Goal: Communication & Community: Answer question/provide support

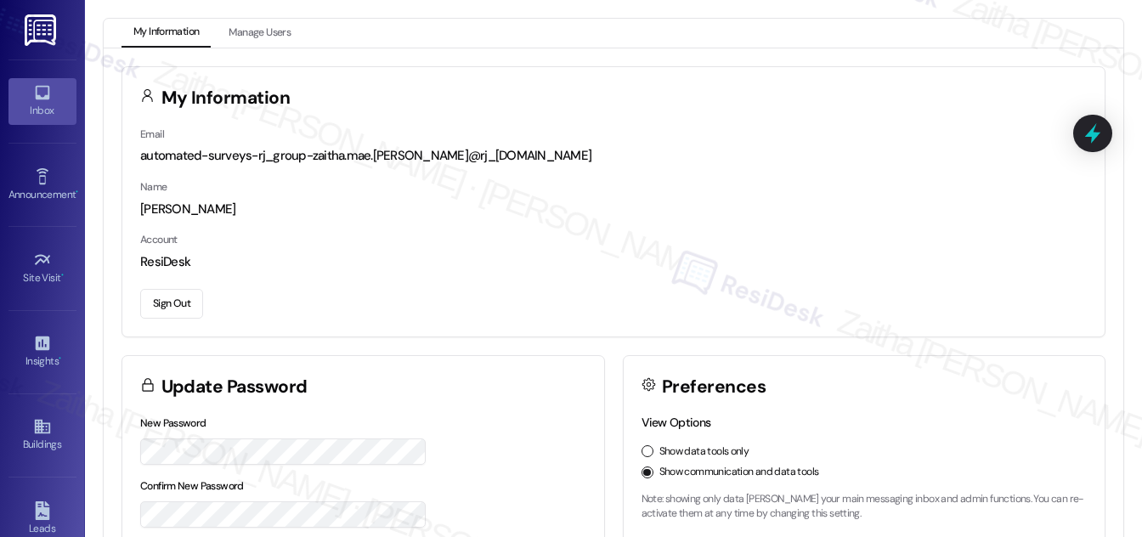
click at [39, 102] on div "Inbox" at bounding box center [42, 110] width 85 height 17
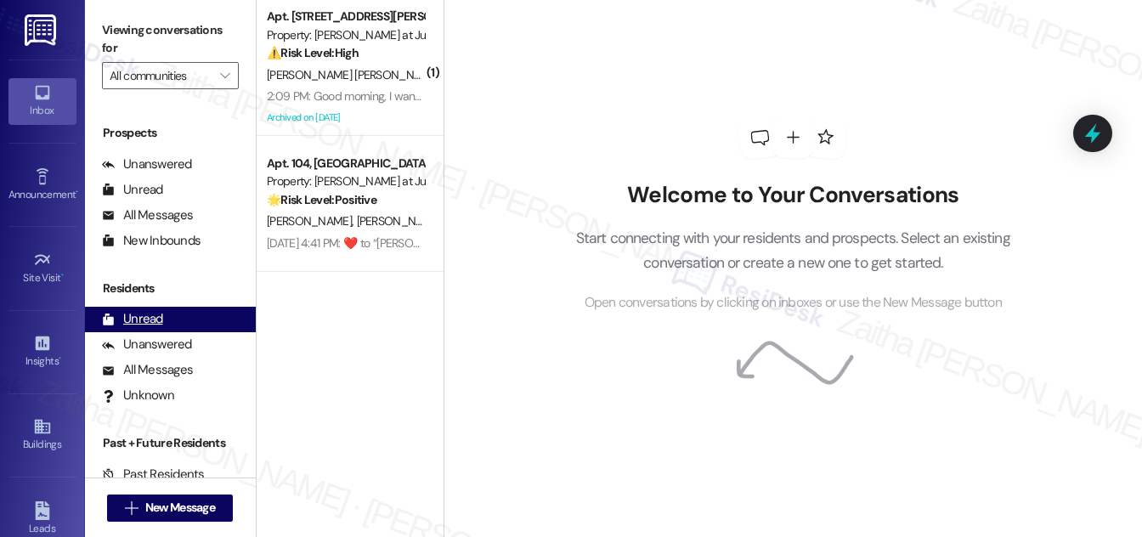
scroll to position [224, 0]
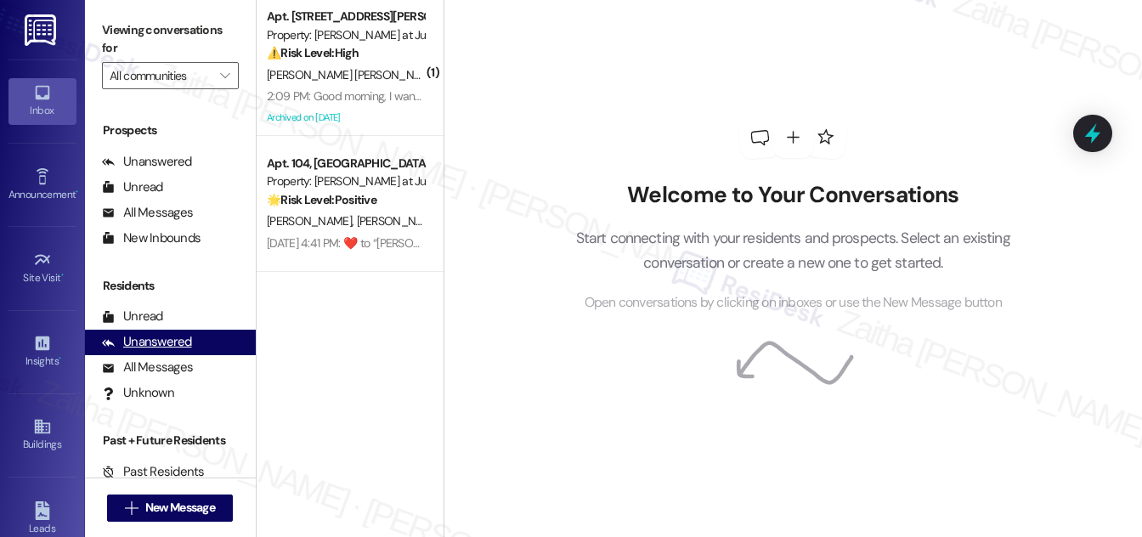
click at [160, 339] on div "Unanswered" at bounding box center [147, 342] width 90 height 18
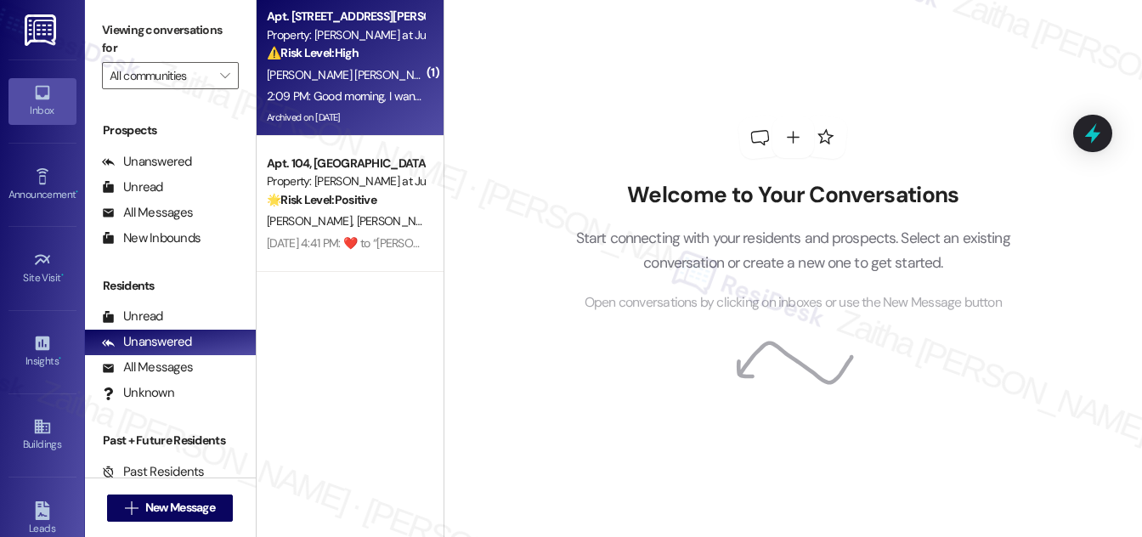
click at [387, 60] on div "⚠️ Risk Level: High The resident has indicated they have not paid rent and are …" at bounding box center [345, 53] width 157 height 18
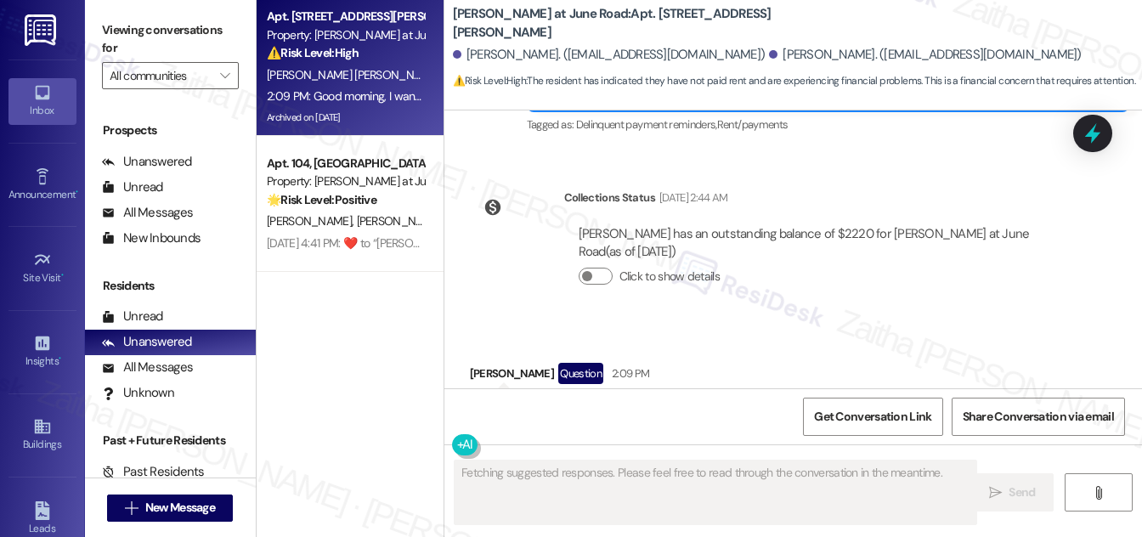
scroll to position [13302, 0]
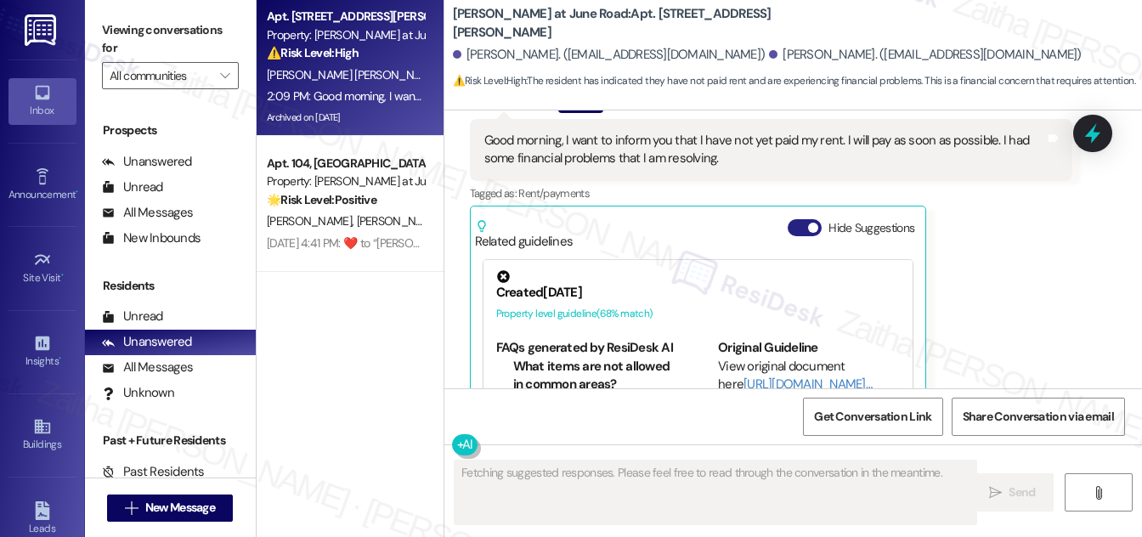
click at [801, 219] on button "Hide Suggestions" at bounding box center [804, 227] width 34 height 17
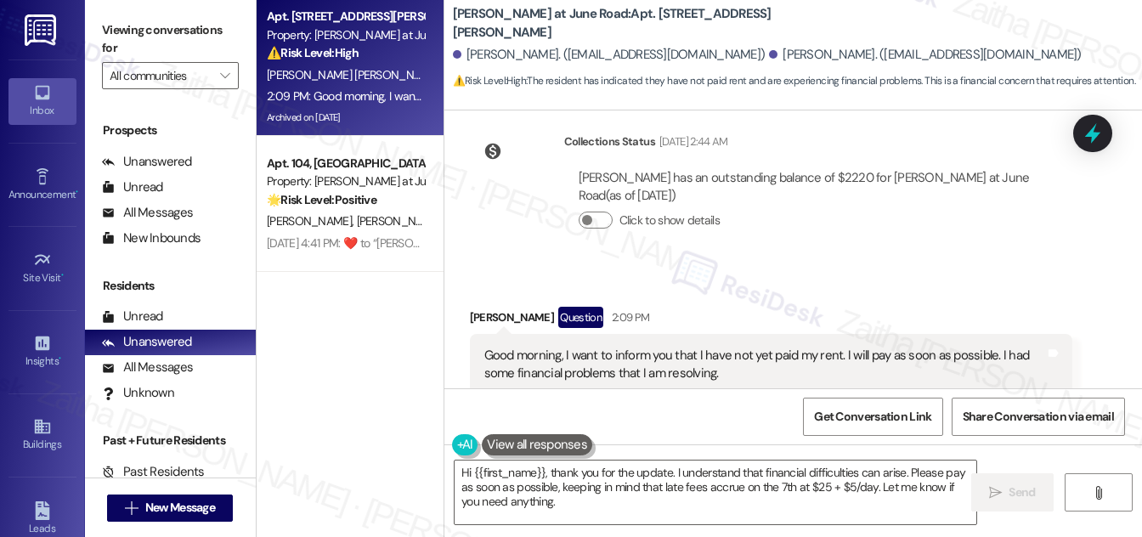
scroll to position [13088, 0]
click at [477, 306] on div "[PERSON_NAME] Question 2:09 PM" at bounding box center [771, 319] width 602 height 27
copy div "Angel"
click at [522, 469] on textarea "Hi {{first_name}}, thank you for the update. I understand that financial diffic…" at bounding box center [715, 492] width 522 height 64
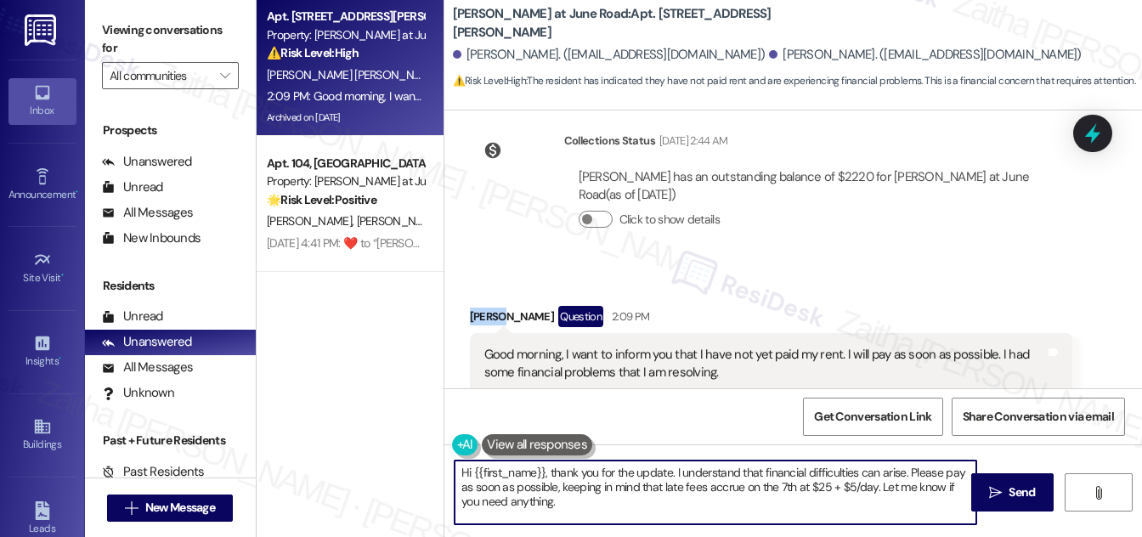
click at [523, 469] on textarea "Hi {{first_name}}, thank you for the update. I understand that financial diffic…" at bounding box center [715, 492] width 522 height 64
paste textarea "Angel"
drag, startPoint x: 460, startPoint y: 471, endPoint x: 522, endPoint y: 506, distance: 70.4
click at [520, 510] on textarea "Hi [PERSON_NAME], thank you for the update. I understand that financial difficu…" at bounding box center [715, 492] width 522 height 64
type textarea "Hi [PERSON_NAME], thank you for the update. I understand that financial difficu…"
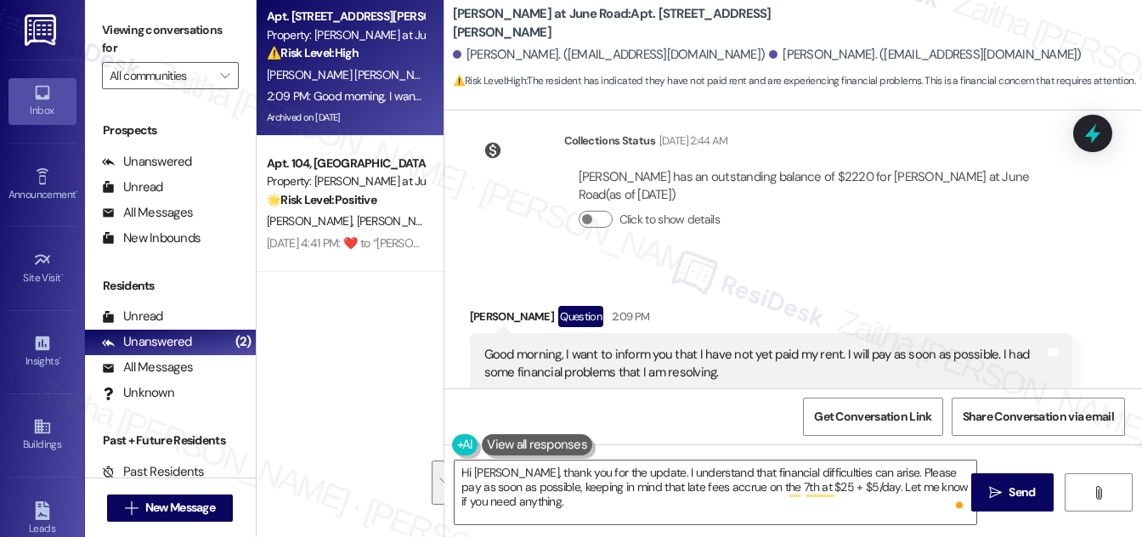
click at [1065, 395] on div "Tagged as: Rent/payments Click to highlight conversations about Rent/payments" at bounding box center [771, 407] width 602 height 25
click at [811, 433] on button "Show suggestions" at bounding box center [801, 441] width 34 height 17
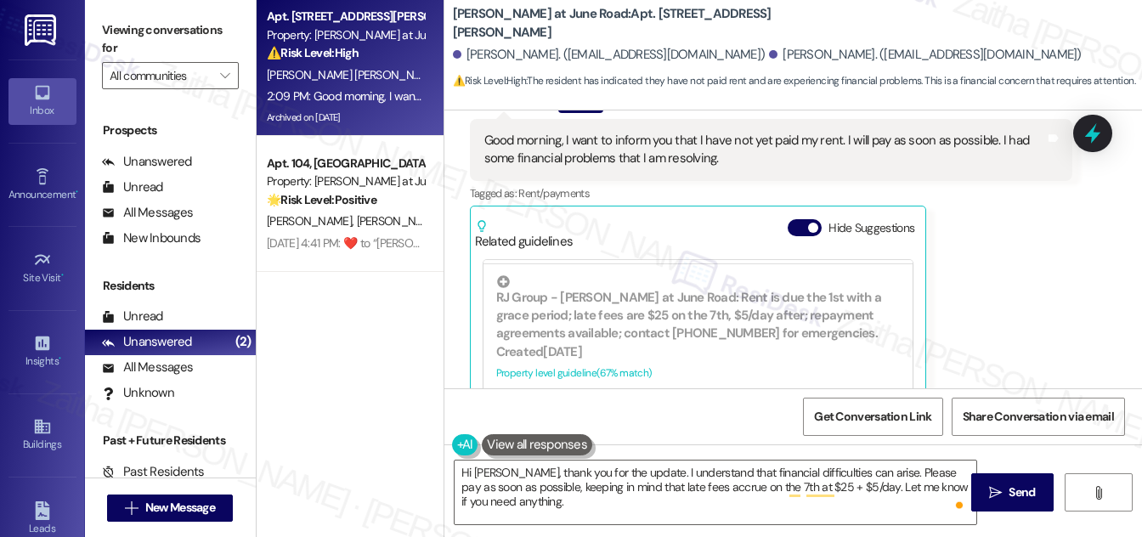
scroll to position [231, 0]
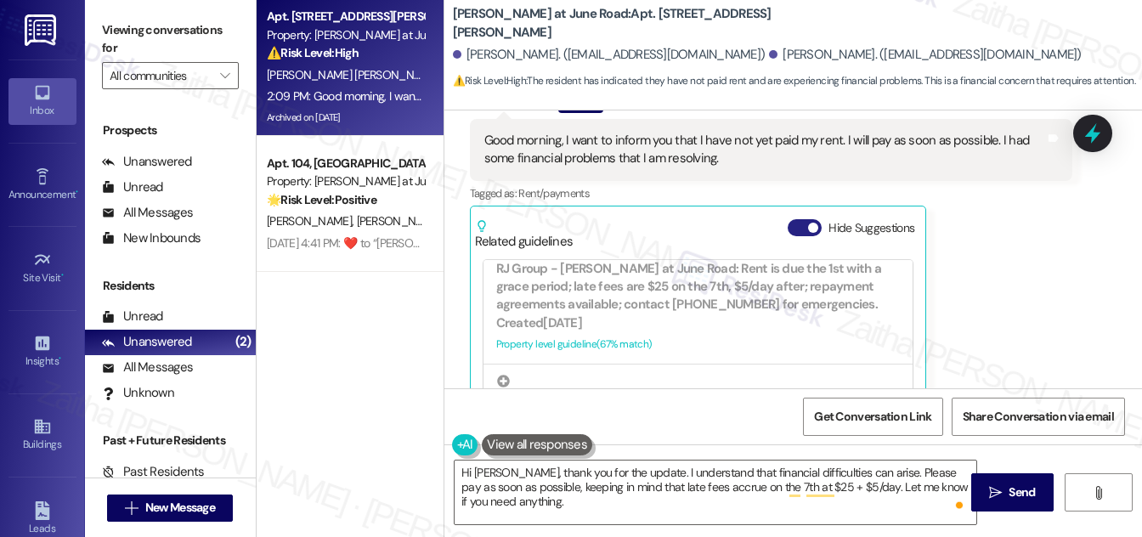
click at [793, 219] on button "Hide Suggestions" at bounding box center [804, 227] width 34 height 17
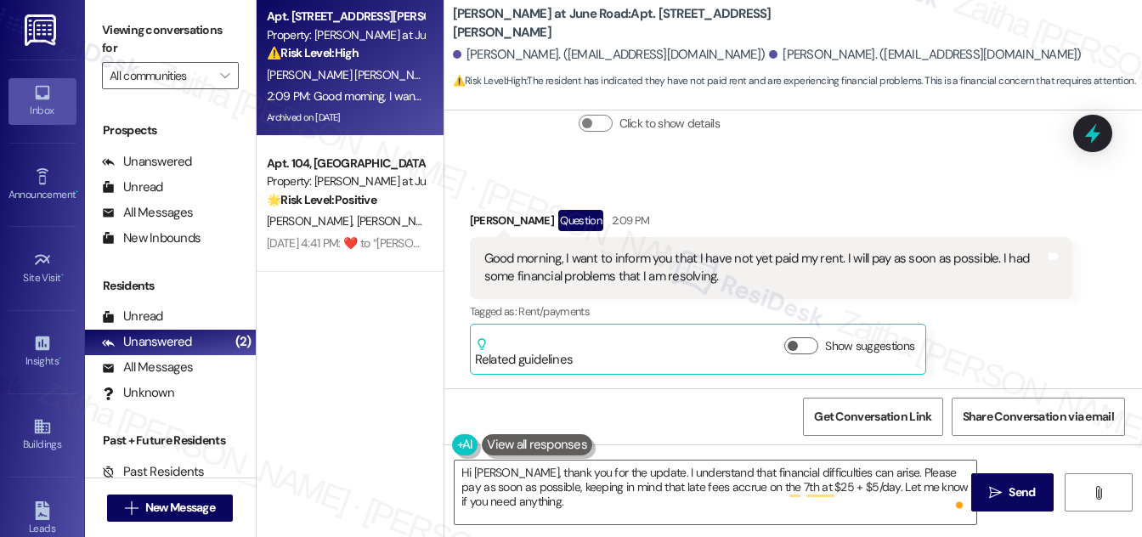
scroll to position [13088, 0]
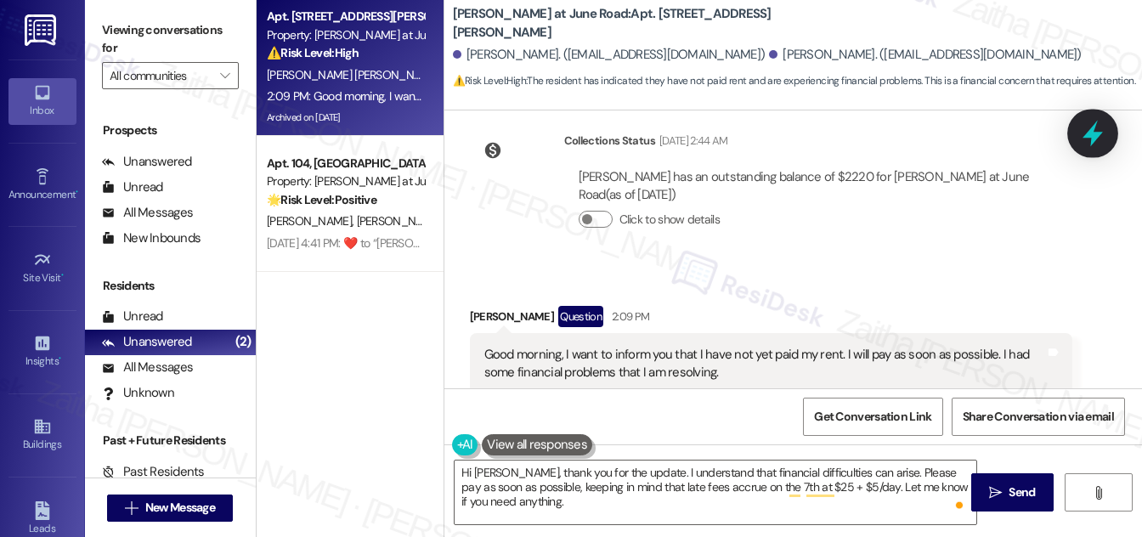
click at [1092, 132] on icon at bounding box center [1092, 134] width 20 height 26
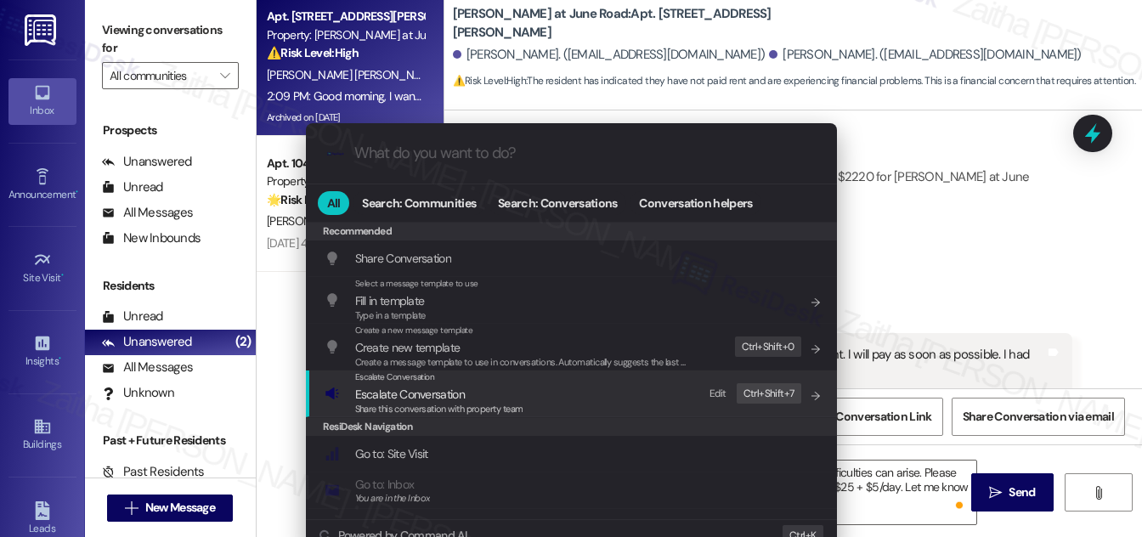
click at [412, 396] on span "Escalate Conversation" at bounding box center [410, 394] width 110 height 15
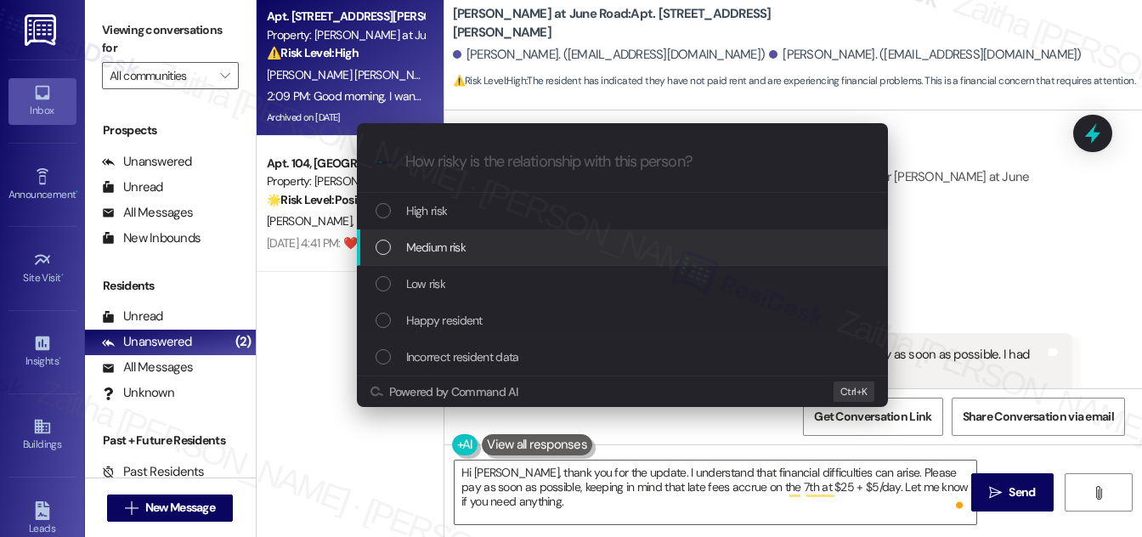
click at [454, 248] on span "Medium risk" at bounding box center [435, 247] width 59 height 19
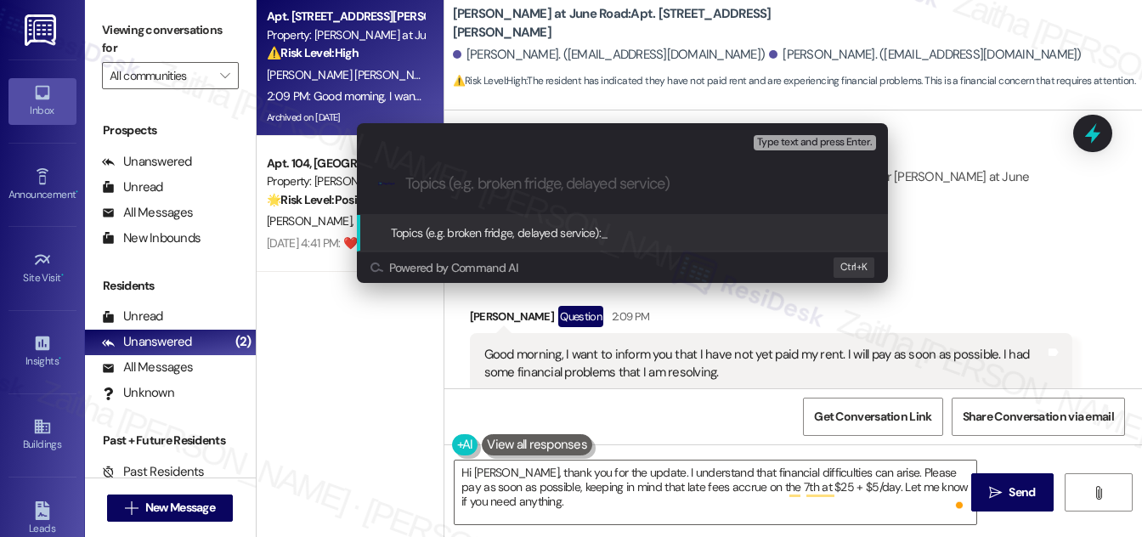
paste input "Thank you for the update. I understand that financial difficulties can happen, …"
type input "Thank you for the update. I understand that financial difficulties can happen, …"
click at [1033, 192] on div "Escalate Conversation Medium risk Topics (e.g. broken fridge, delayed service) …" at bounding box center [571, 268] width 1142 height 537
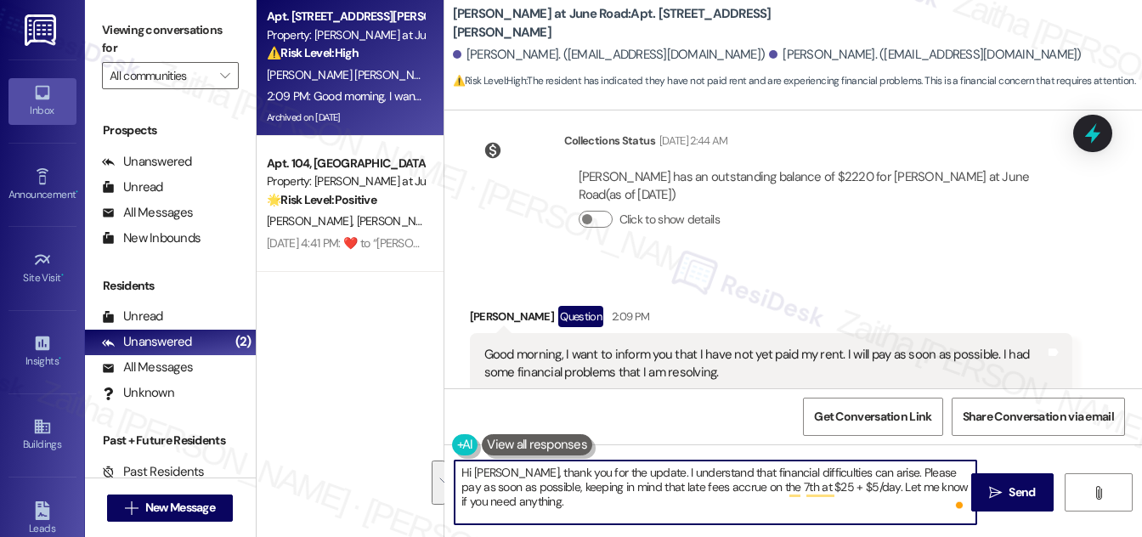
drag, startPoint x: 462, startPoint y: 471, endPoint x: 523, endPoint y: 525, distance: 81.8
click at [523, 525] on div "Hi [PERSON_NAME], thank you for the update. I understand that financial difficu…" at bounding box center [792, 507] width 697 height 127
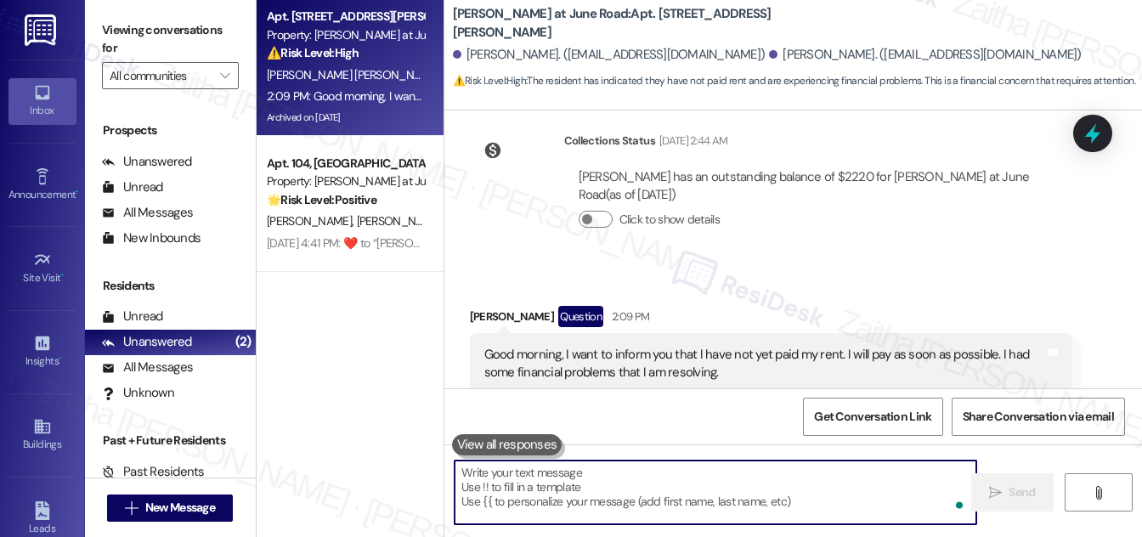
paste textarea "Thank you for the update. I understand that financial difficulties can happen, …"
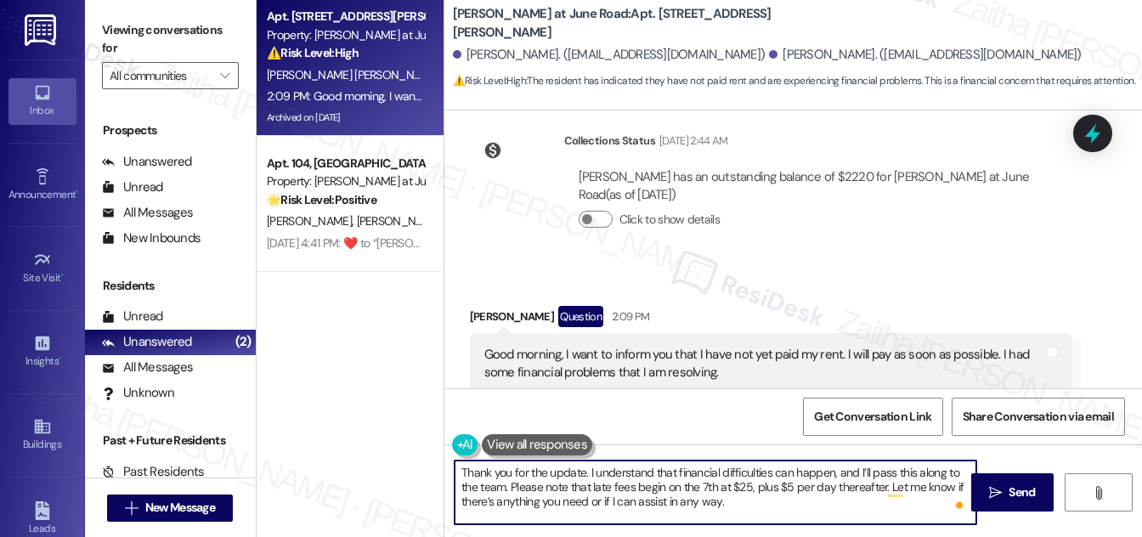
click at [481, 306] on div "[PERSON_NAME] Question 2:09 PM" at bounding box center [771, 319] width 602 height 27
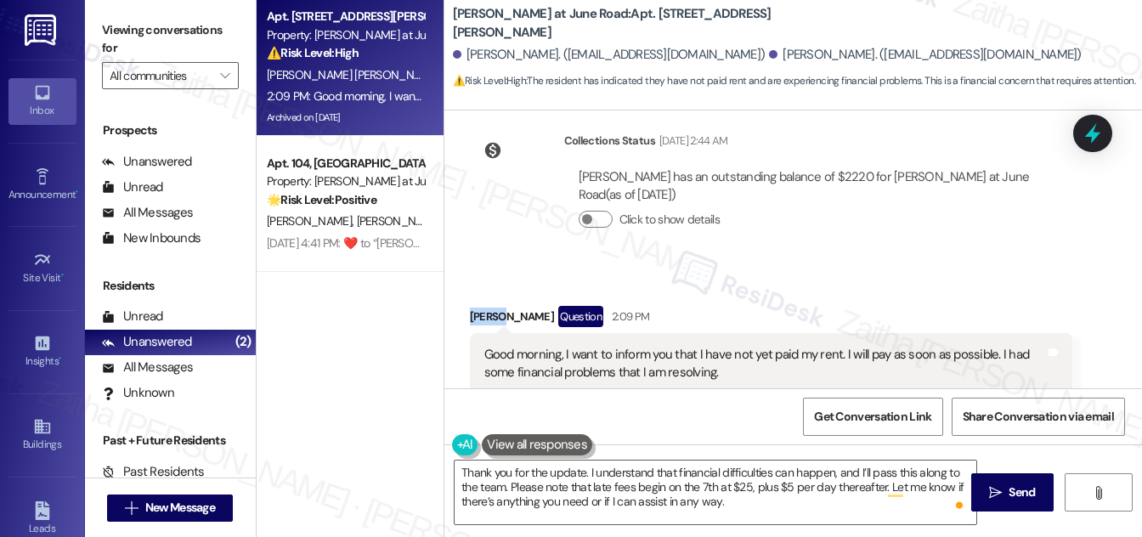
click at [481, 306] on div "[PERSON_NAME] Question 2:09 PM" at bounding box center [771, 319] width 602 height 27
copy div "Angel"
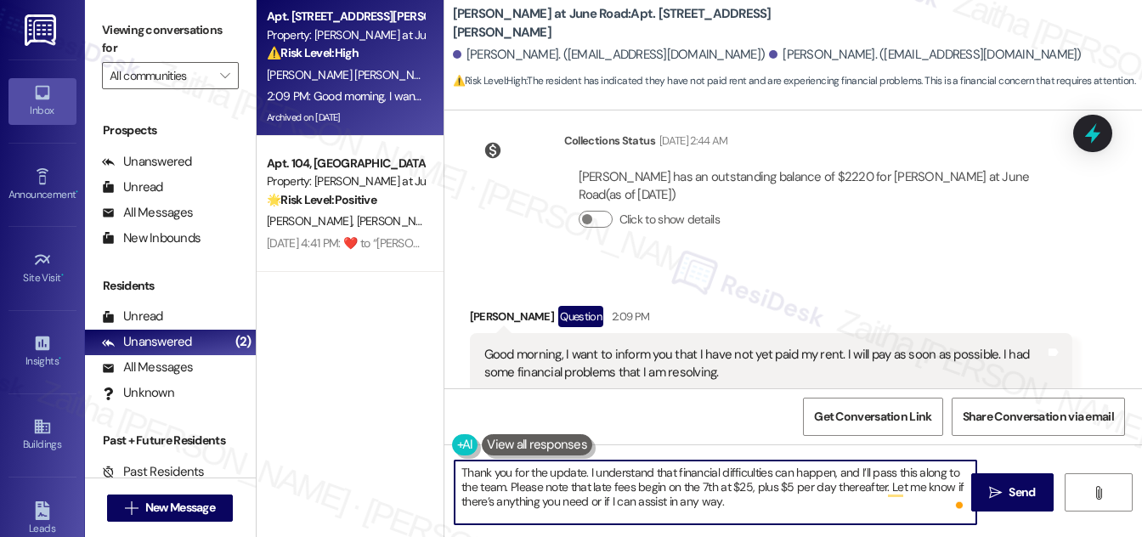
click at [583, 476] on textarea "Thank you for the update. I understand that financial difficulties can happen, …" at bounding box center [715, 492] width 522 height 64
paste textarea "Angel"
type textarea "Thank you for the update, Angel. I understand that financial difficulties can h…"
click at [1017, 491] on span "Send" at bounding box center [1021, 492] width 26 height 18
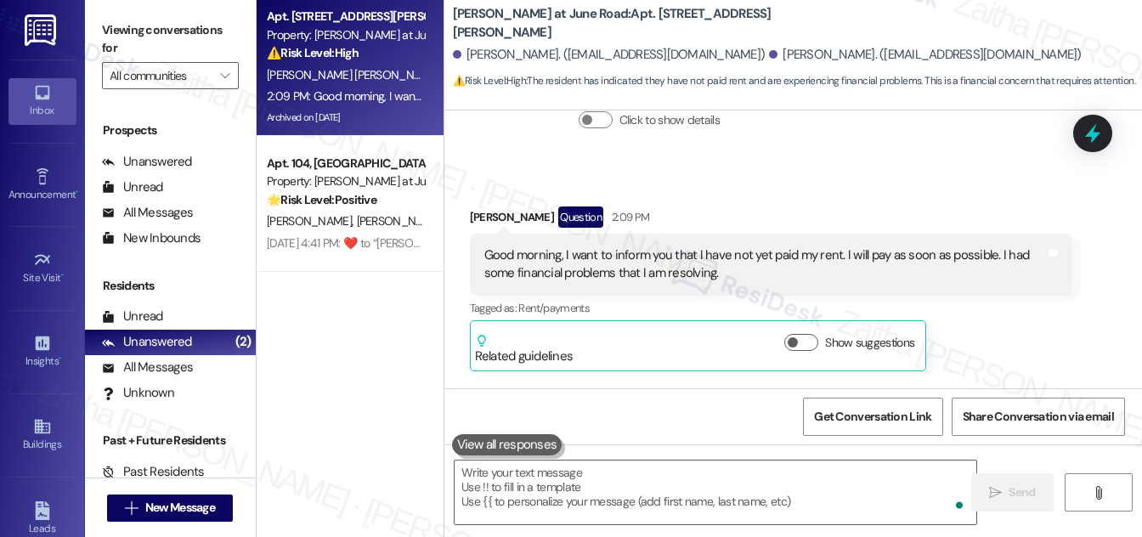
scroll to position [13242, 0]
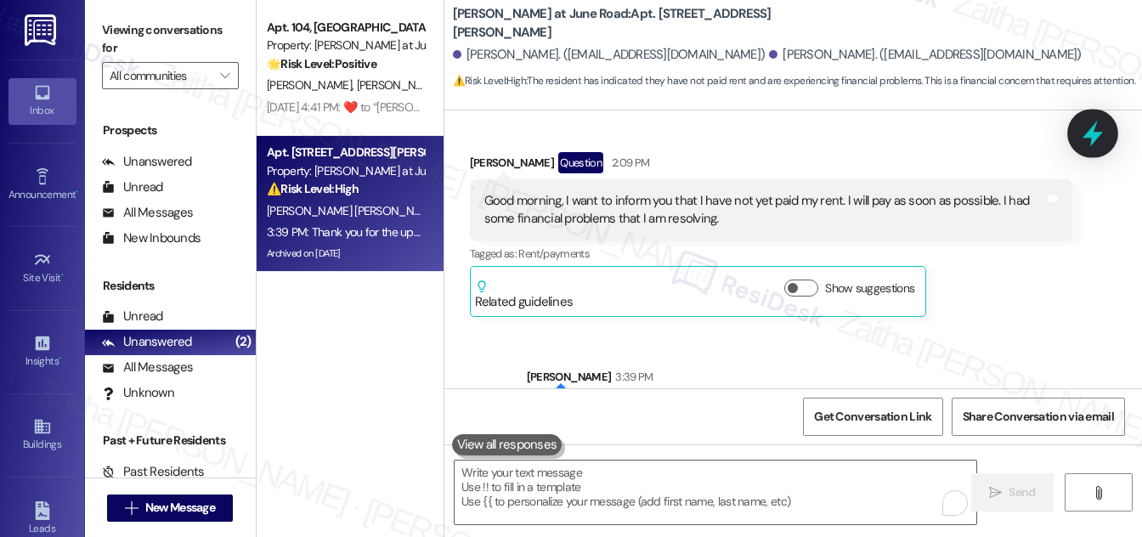
click at [1097, 136] on icon at bounding box center [1092, 134] width 20 height 26
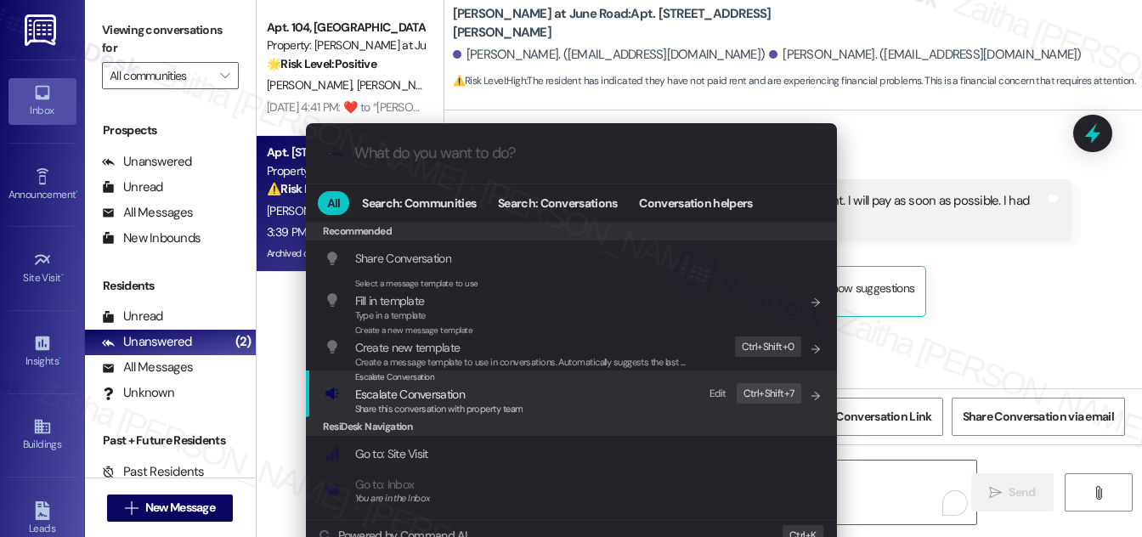
click at [401, 398] on span "Escalate Conversation" at bounding box center [410, 394] width 110 height 15
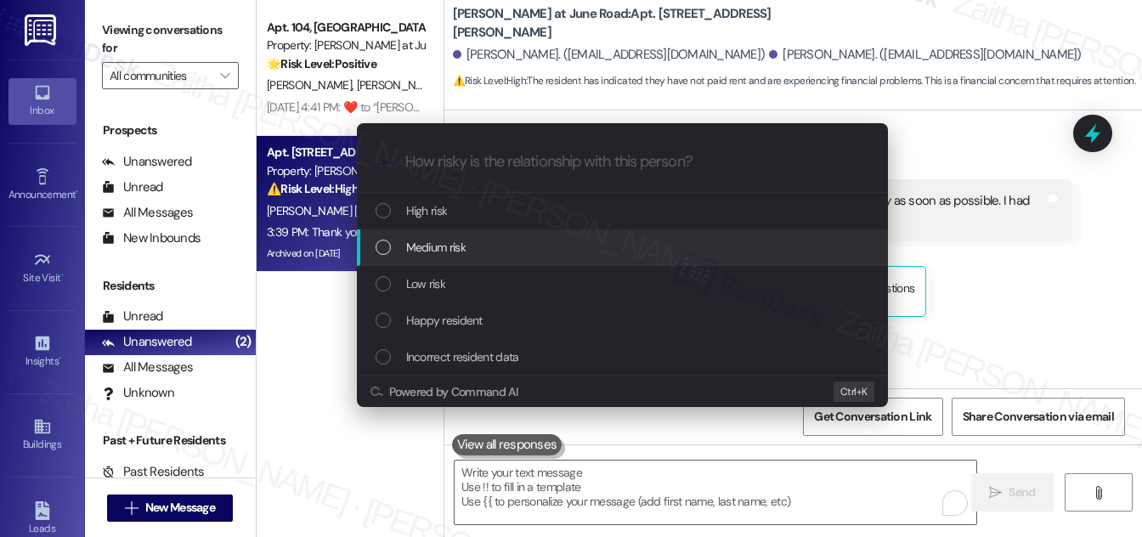
click at [460, 240] on span "Medium risk" at bounding box center [435, 247] width 59 height 19
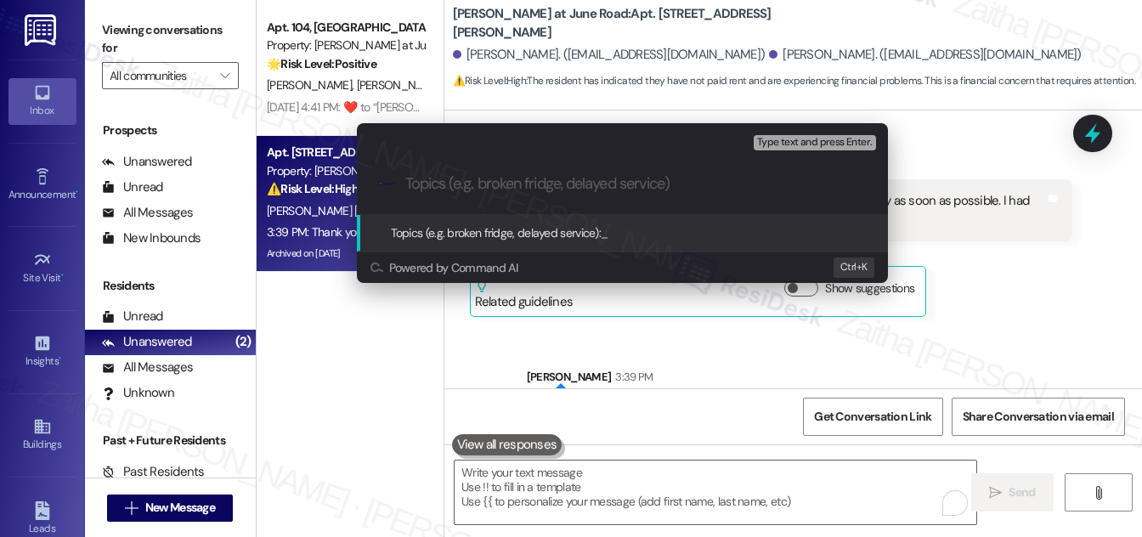
paste input "Late Rent Update"
type input "Late Rent Update"
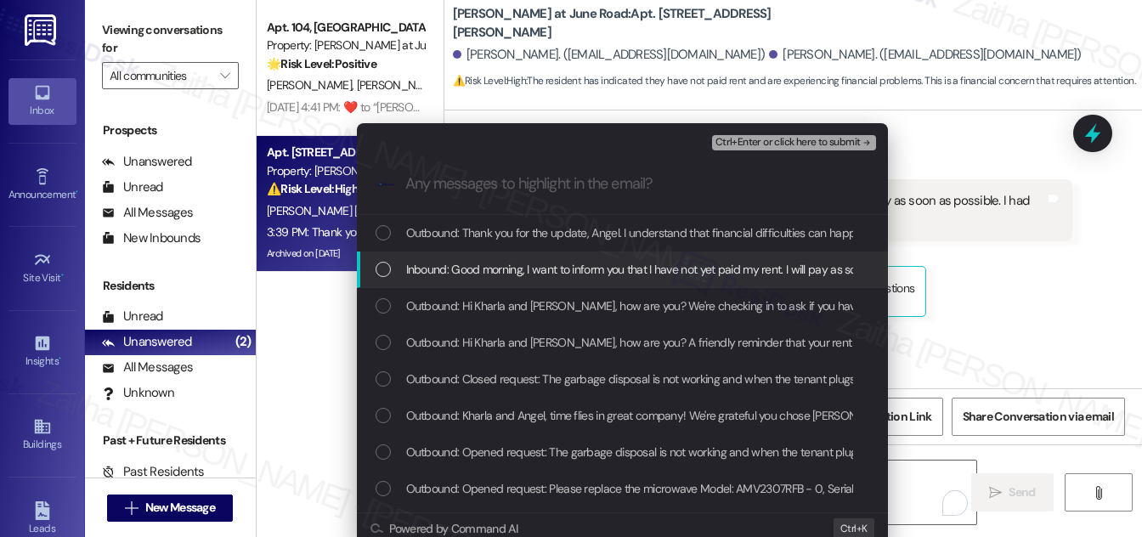
click at [375, 265] on div "List of options" at bounding box center [382, 269] width 15 height 15
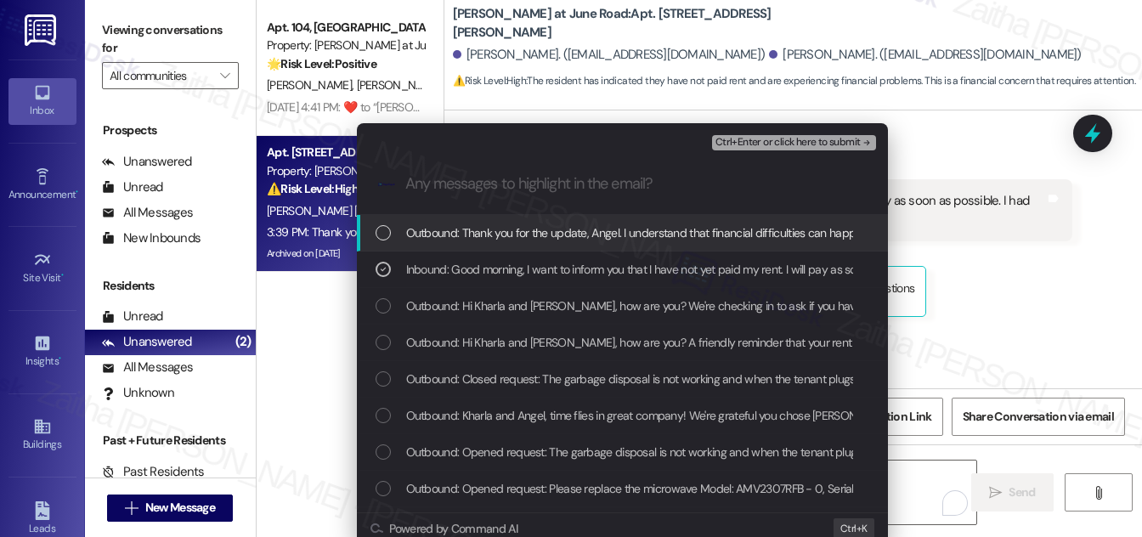
click at [771, 138] on span "Ctrl+Enter or click here to submit" at bounding box center [787, 143] width 145 height 12
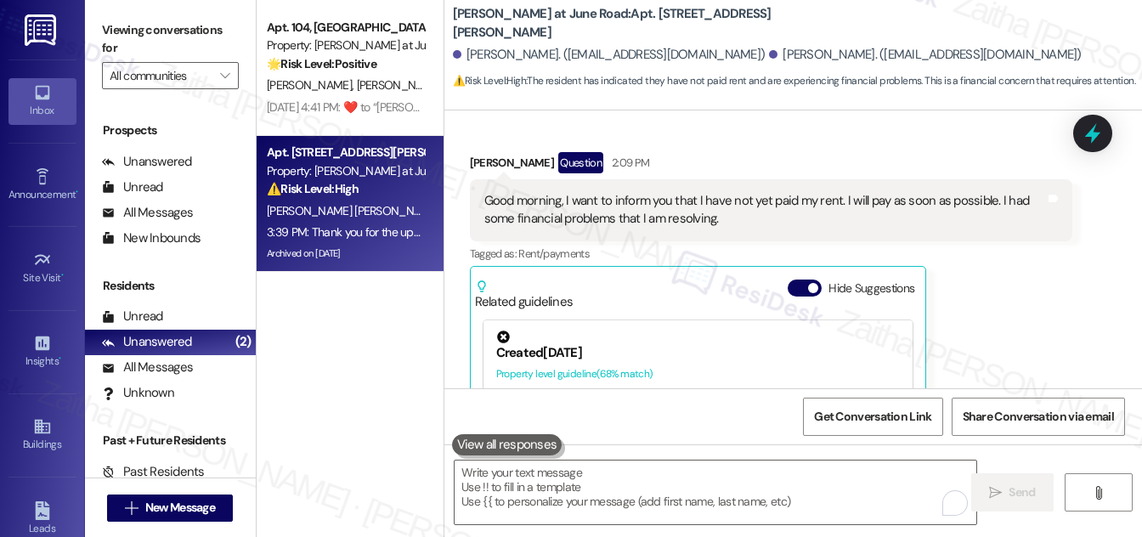
scroll to position [13457, 0]
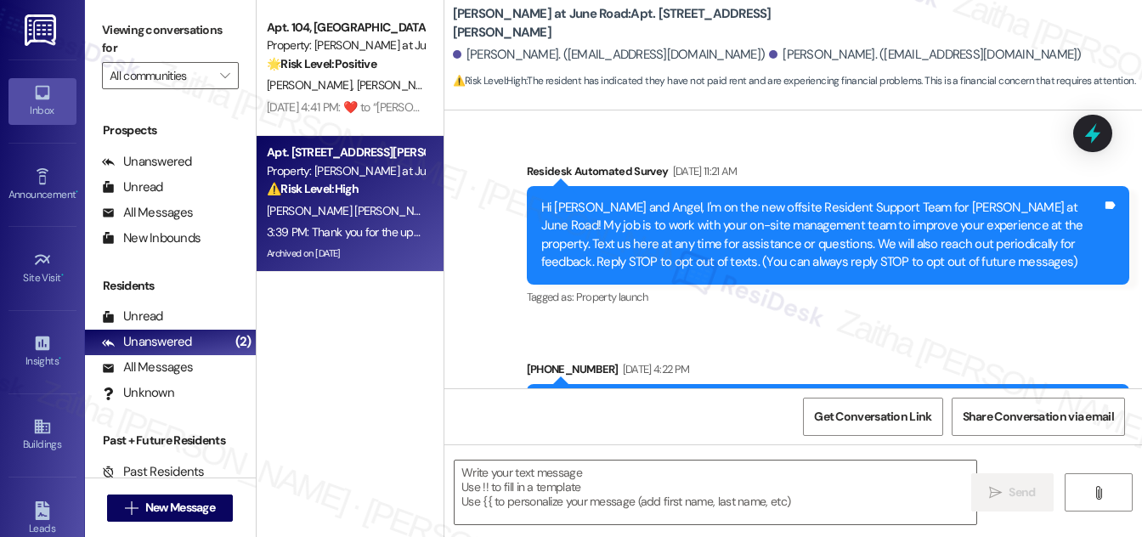
type textarea "Fetching suggested responses. Please feel free to read through the conversation…"
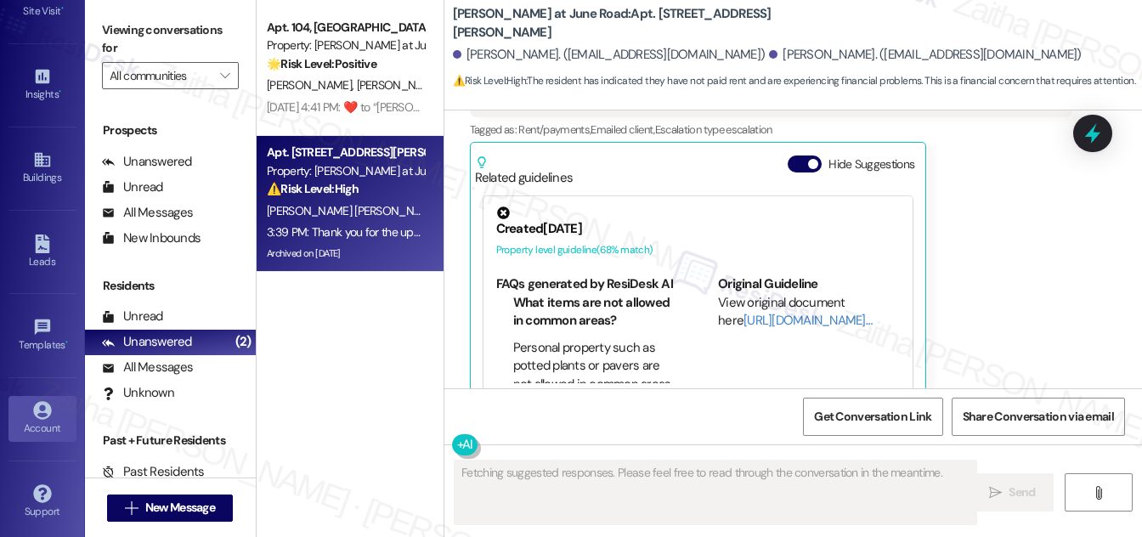
scroll to position [13302, 0]
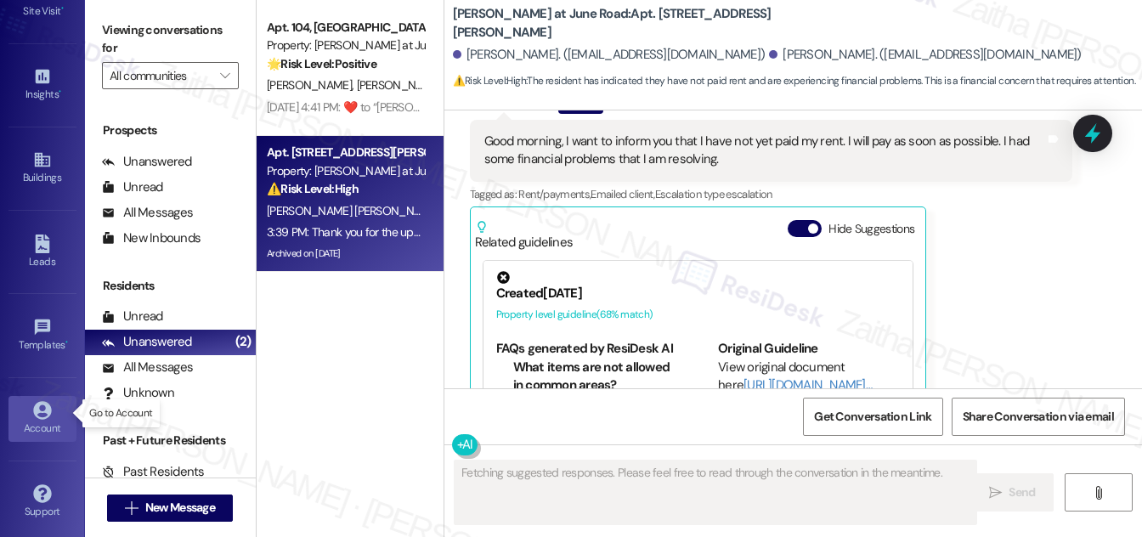
click at [26, 407] on link "Account" at bounding box center [42, 419] width 68 height 46
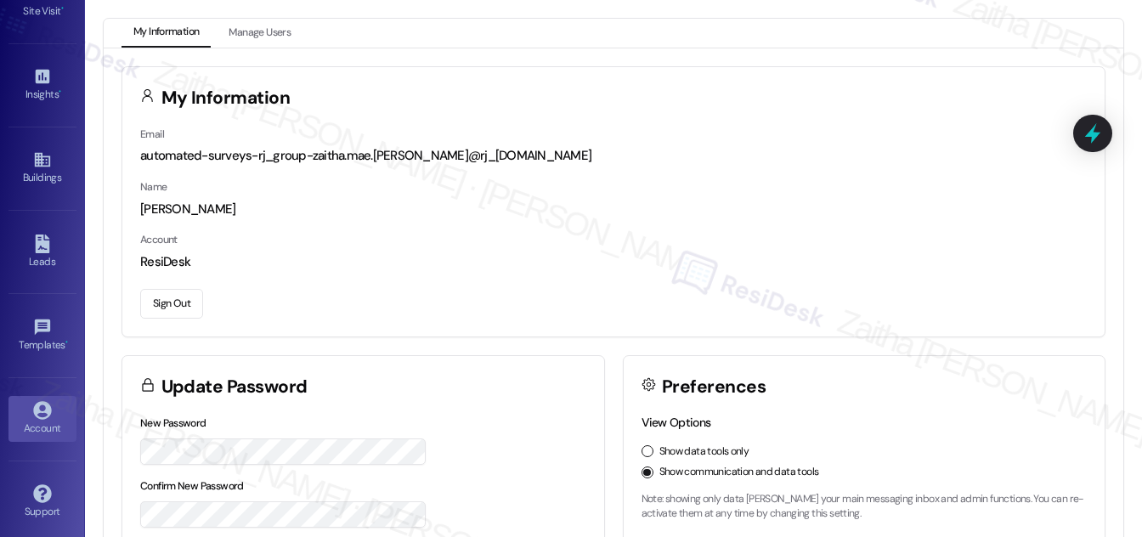
click at [166, 303] on button "Sign Out" at bounding box center [171, 304] width 63 height 30
